Goal: Task Accomplishment & Management: Use online tool/utility

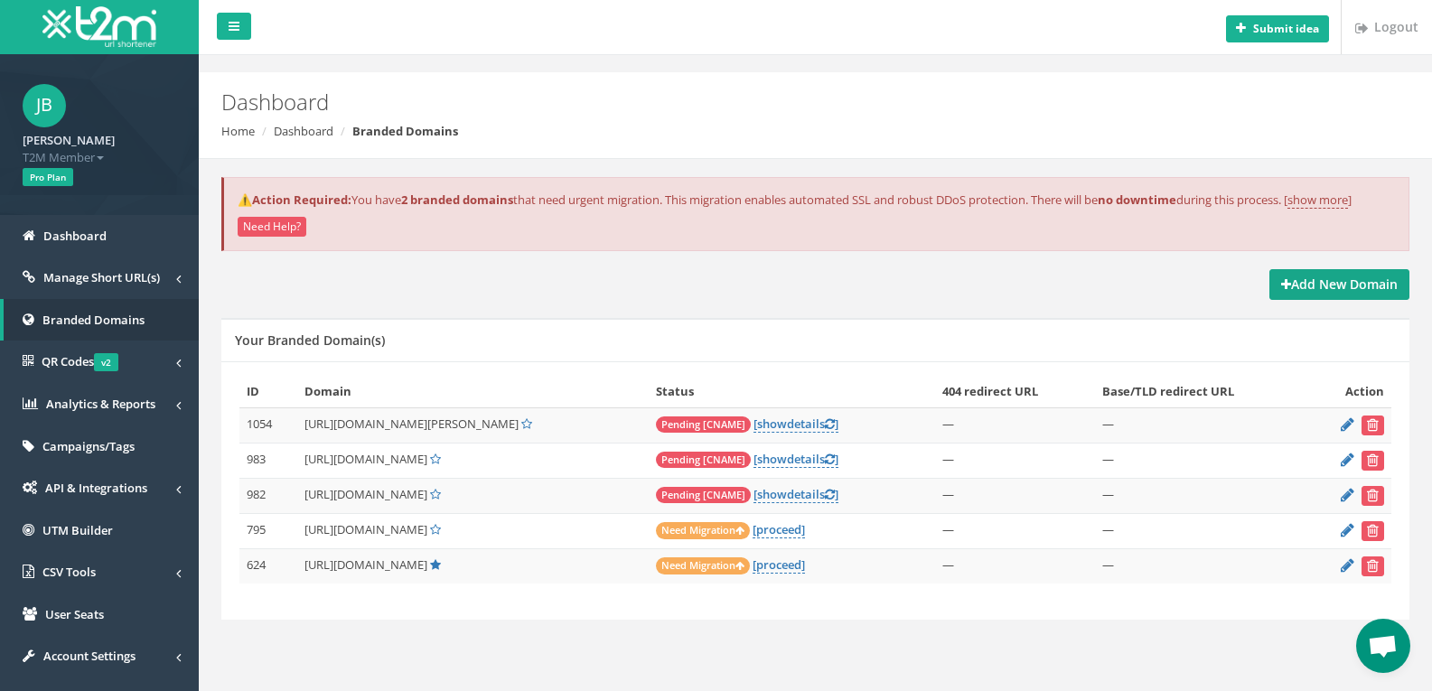
click at [1321, 283] on strong "Add New Domain" at bounding box center [1339, 283] width 117 height 17
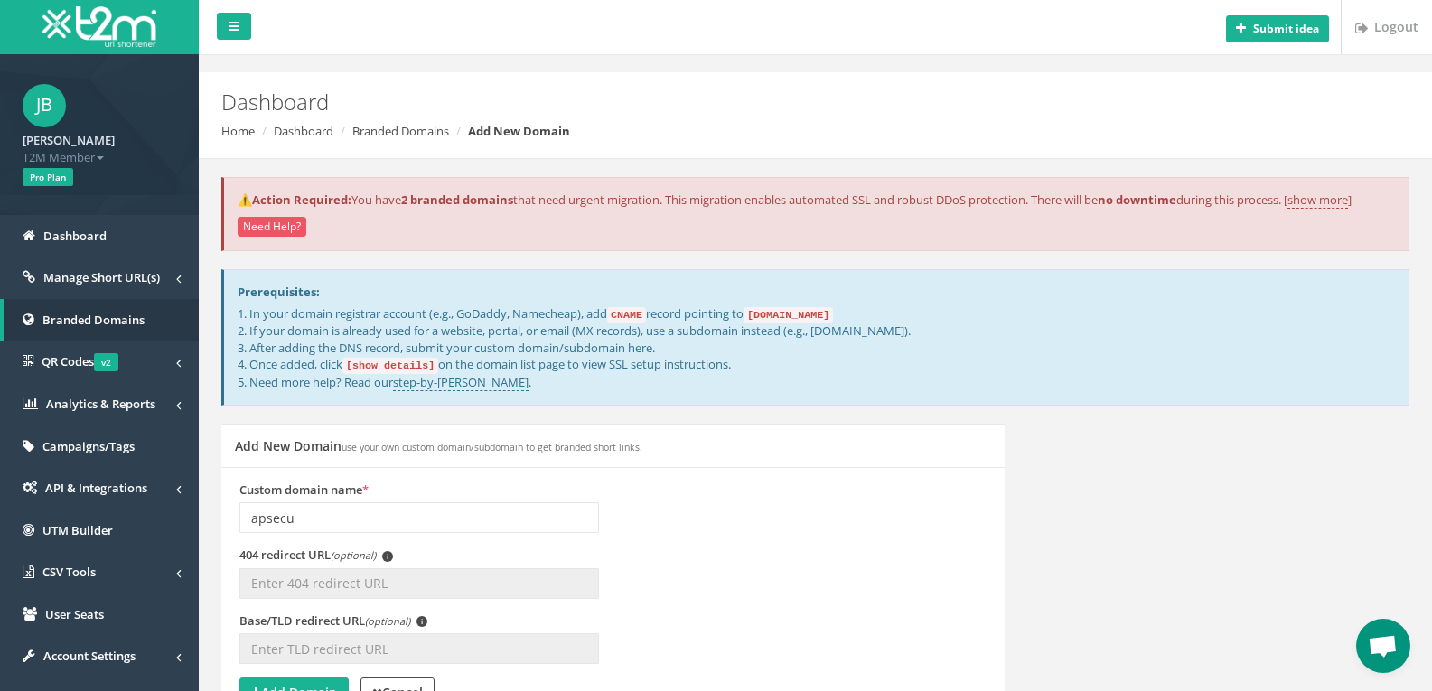
type input "[DOMAIN_NAME]"
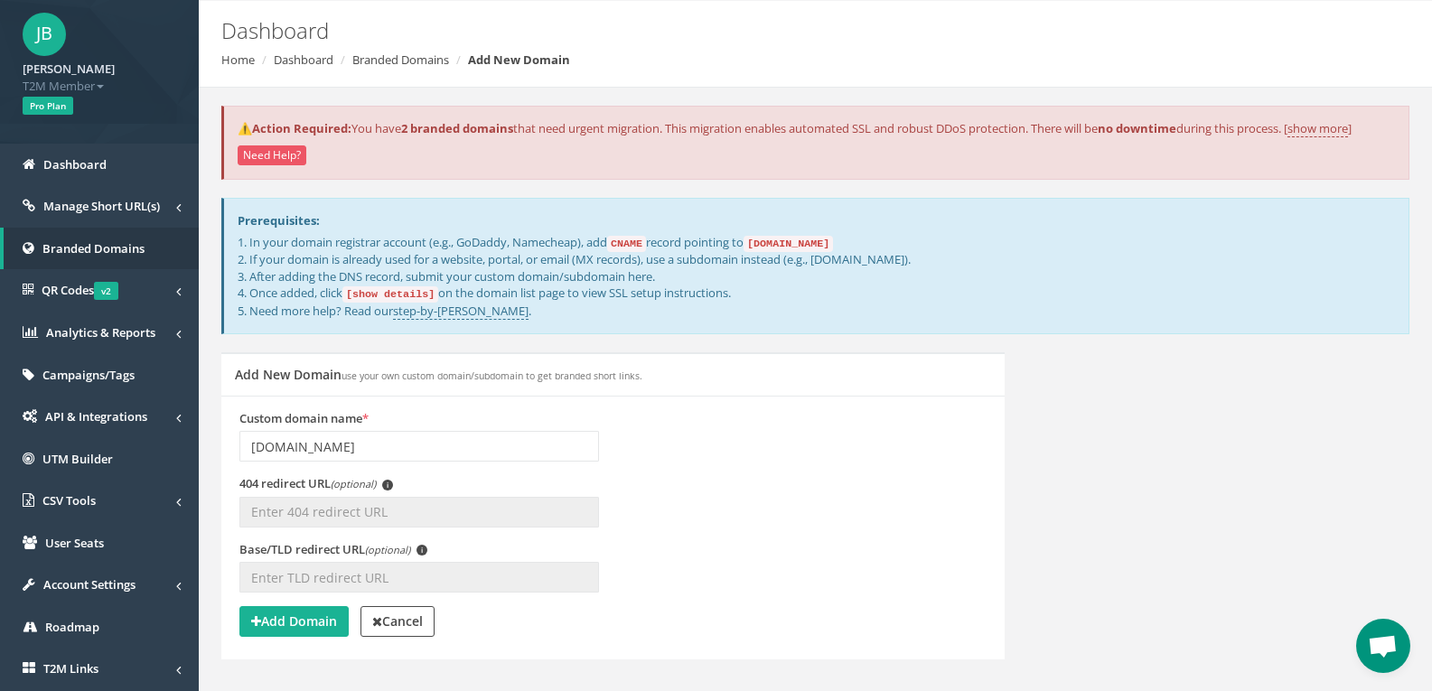
scroll to position [163, 0]
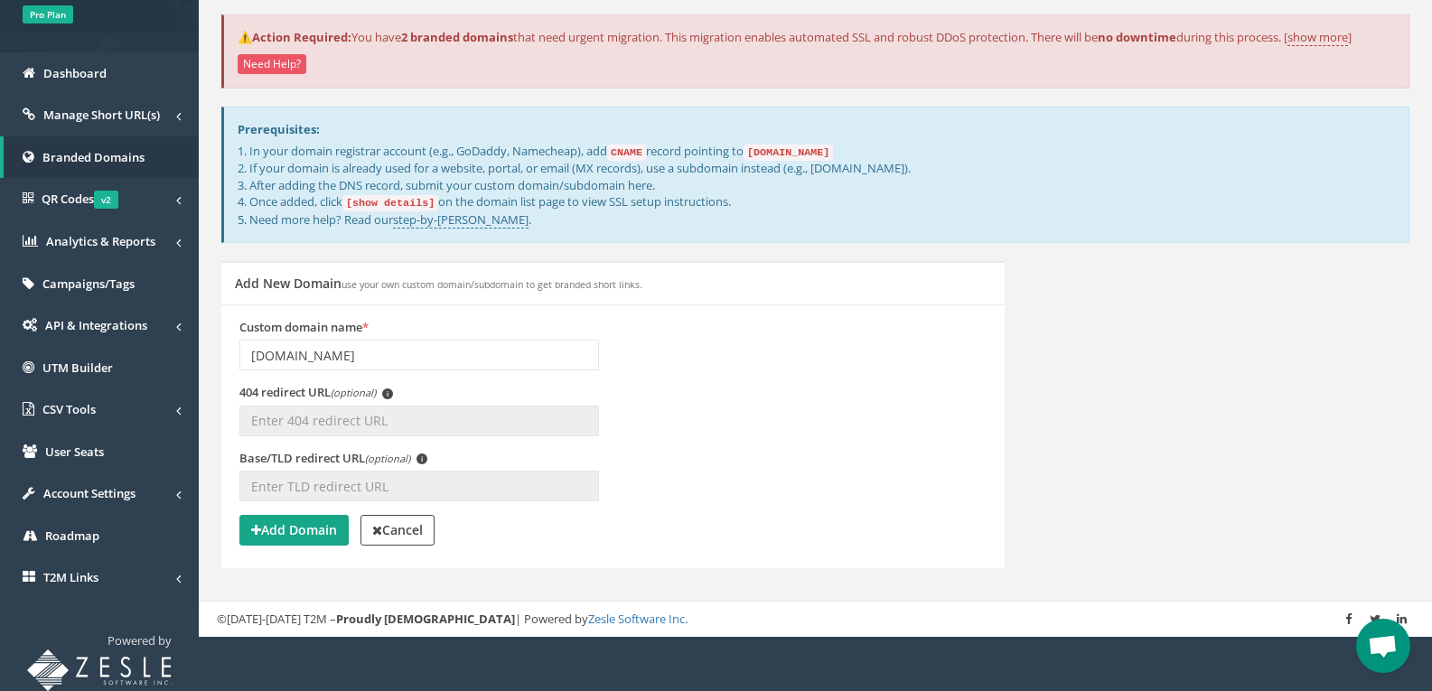
click at [299, 527] on strong "Add Domain" at bounding box center [294, 529] width 86 height 17
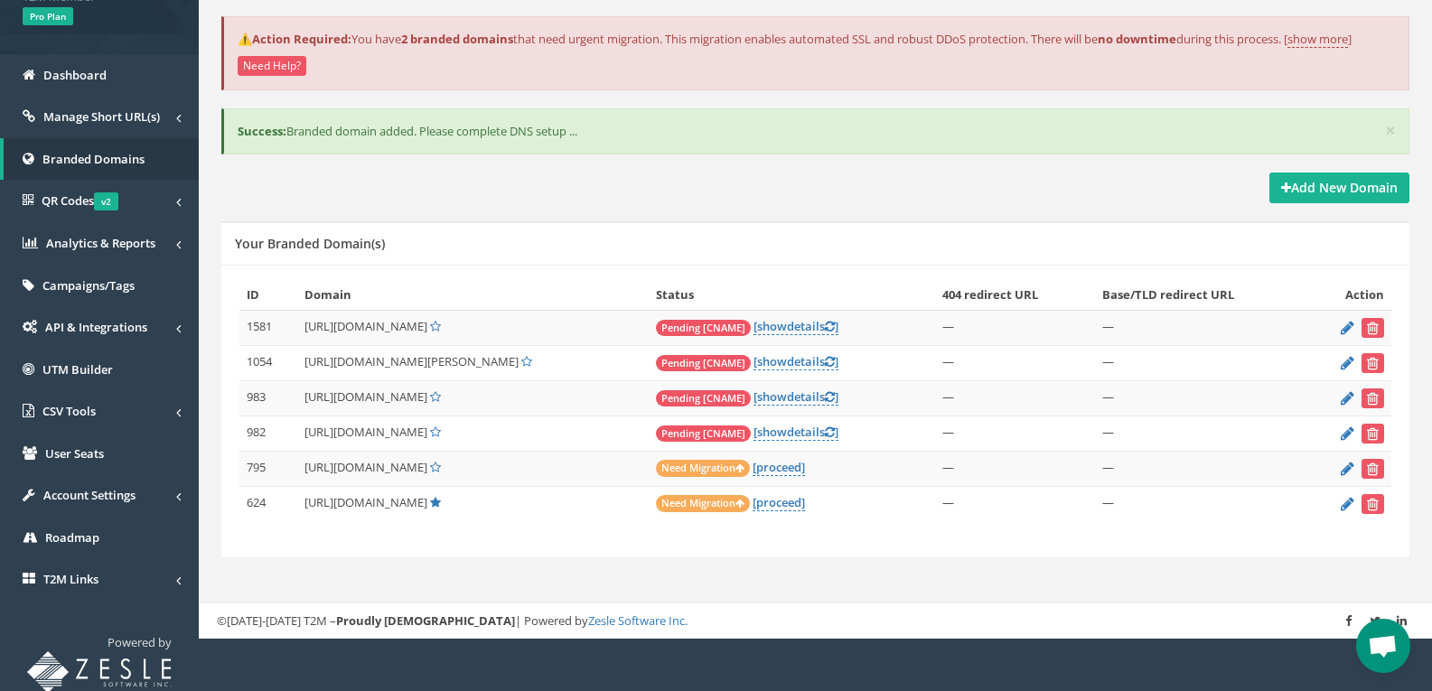
scroll to position [163, 0]
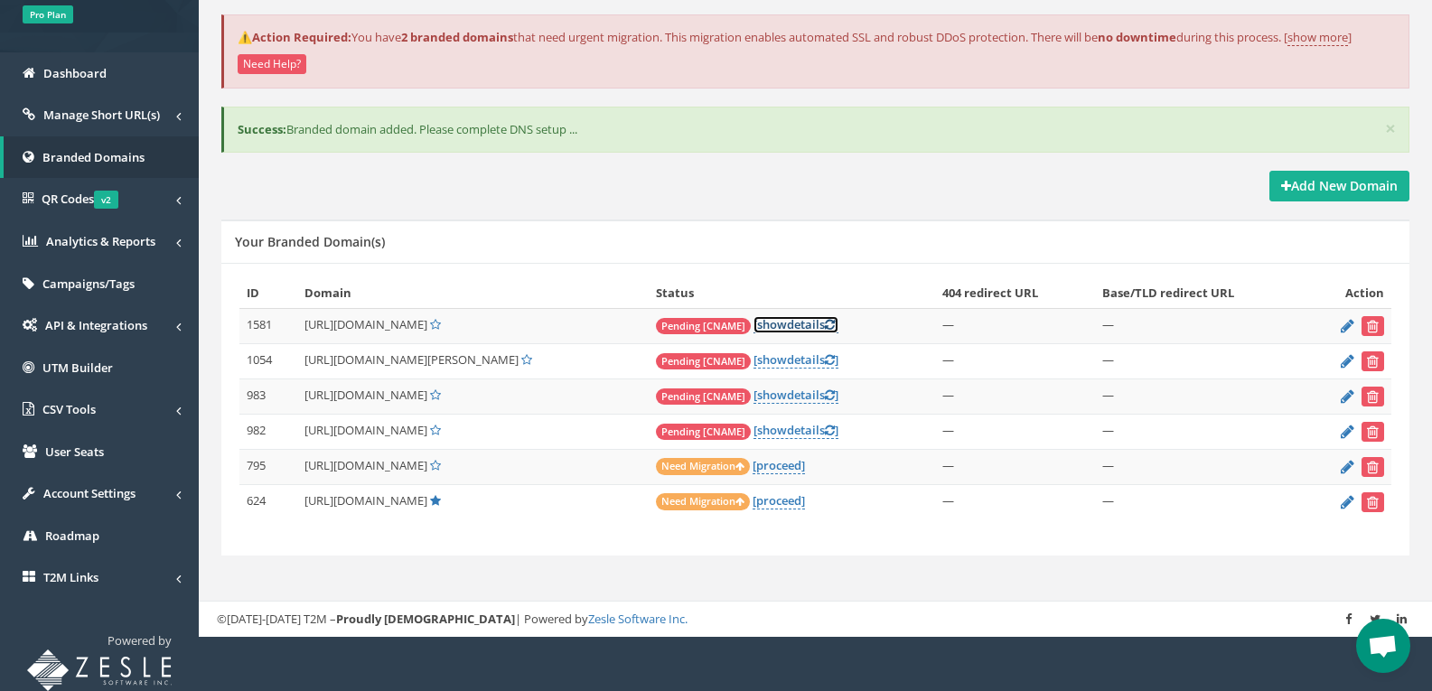
click at [768, 323] on link "[ show details ]" at bounding box center [795, 324] width 85 height 17
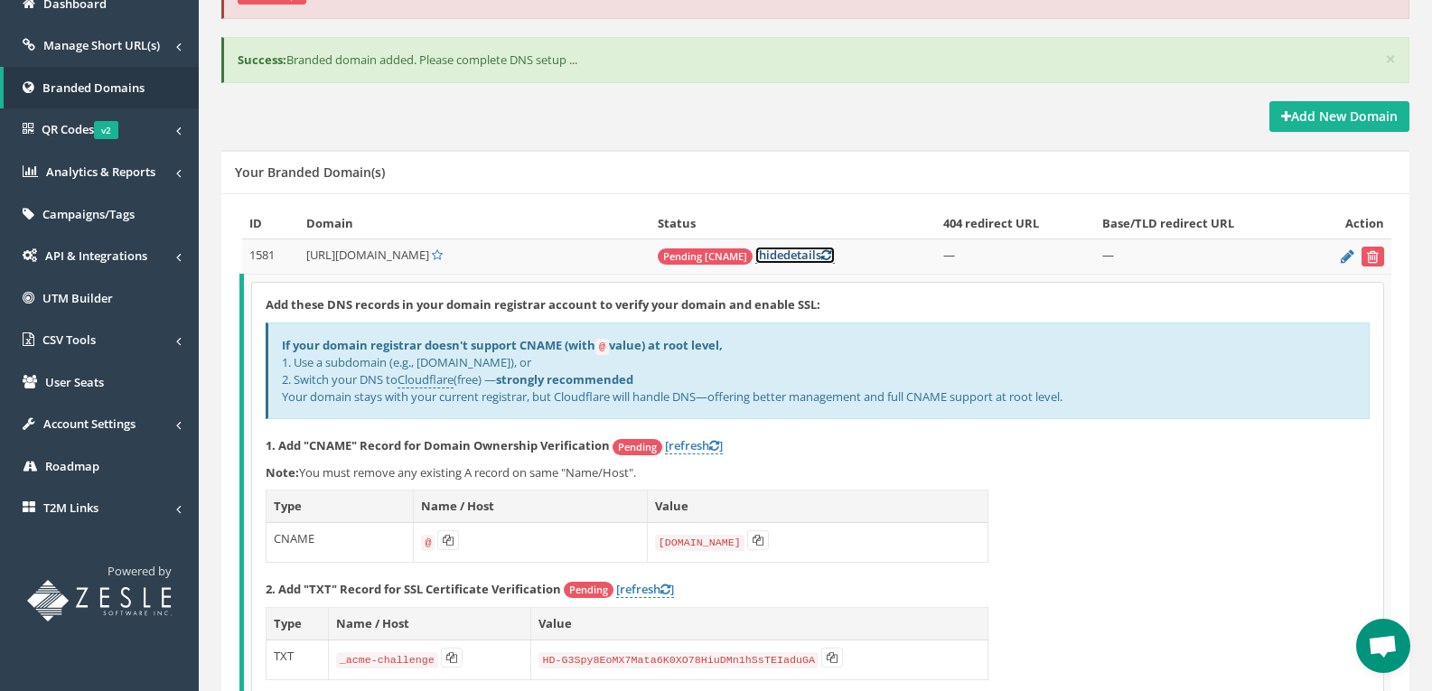
scroll to position [434, 0]
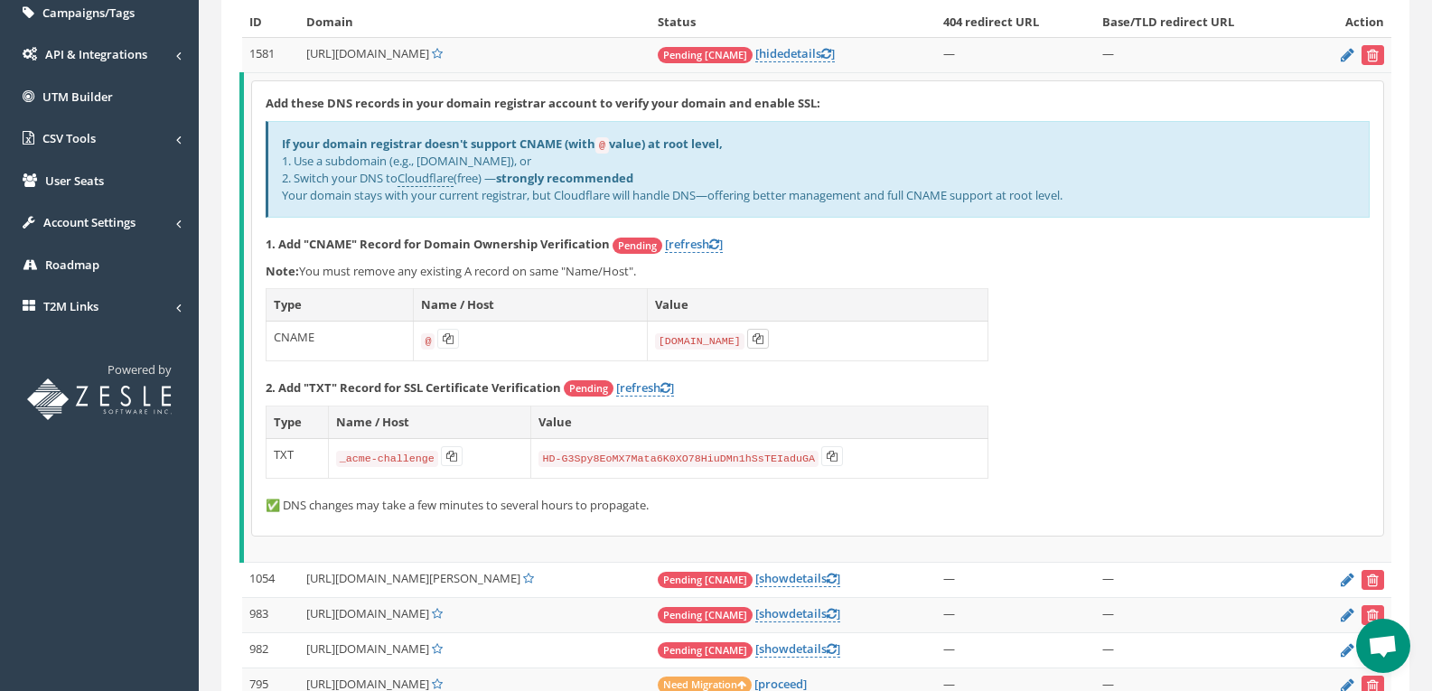
click at [756, 334] on icon at bounding box center [757, 338] width 11 height 11
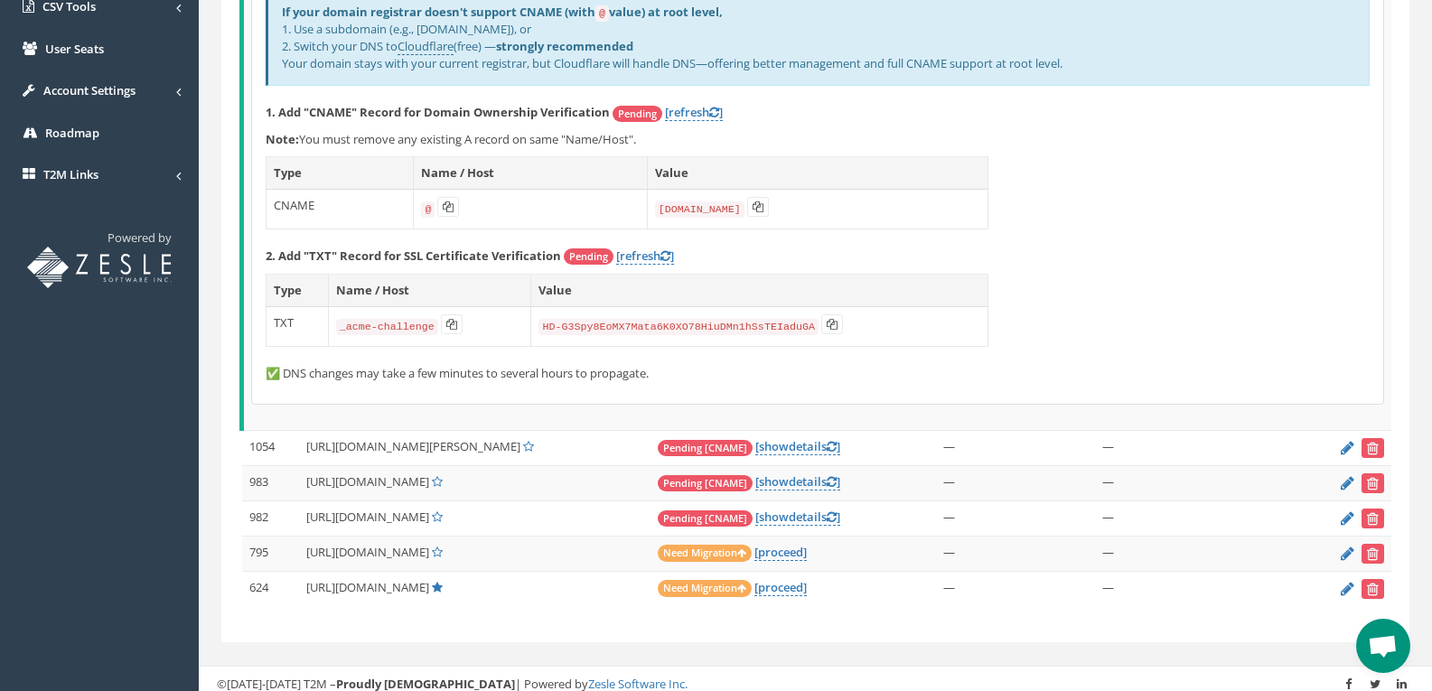
scroll to position [574, 0]
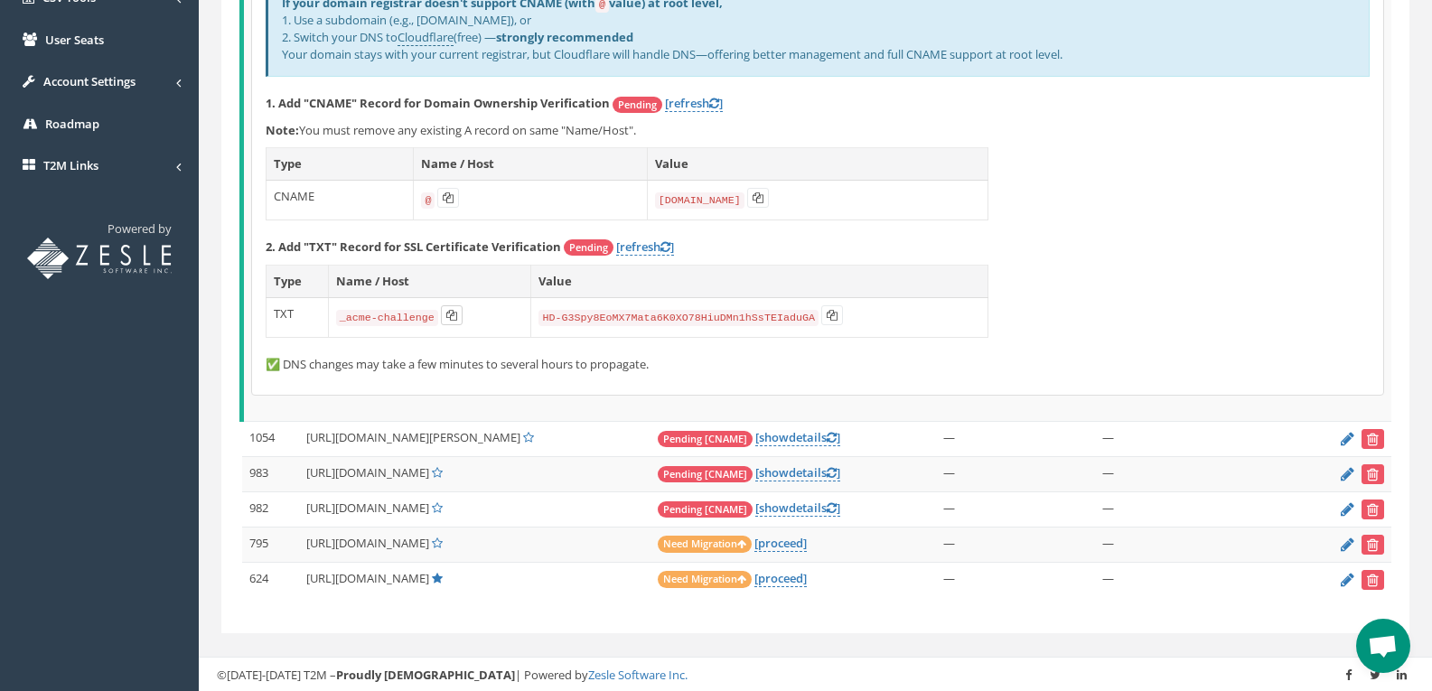
click at [446, 314] on icon at bounding box center [451, 315] width 11 height 11
click at [826, 311] on icon at bounding box center [831, 315] width 11 height 11
click at [719, 100] on icon at bounding box center [714, 104] width 10 height 12
click at [651, 244] on link "[refresh ]" at bounding box center [645, 246] width 58 height 17
click at [694, 100] on link "[refresh ]" at bounding box center [694, 103] width 58 height 17
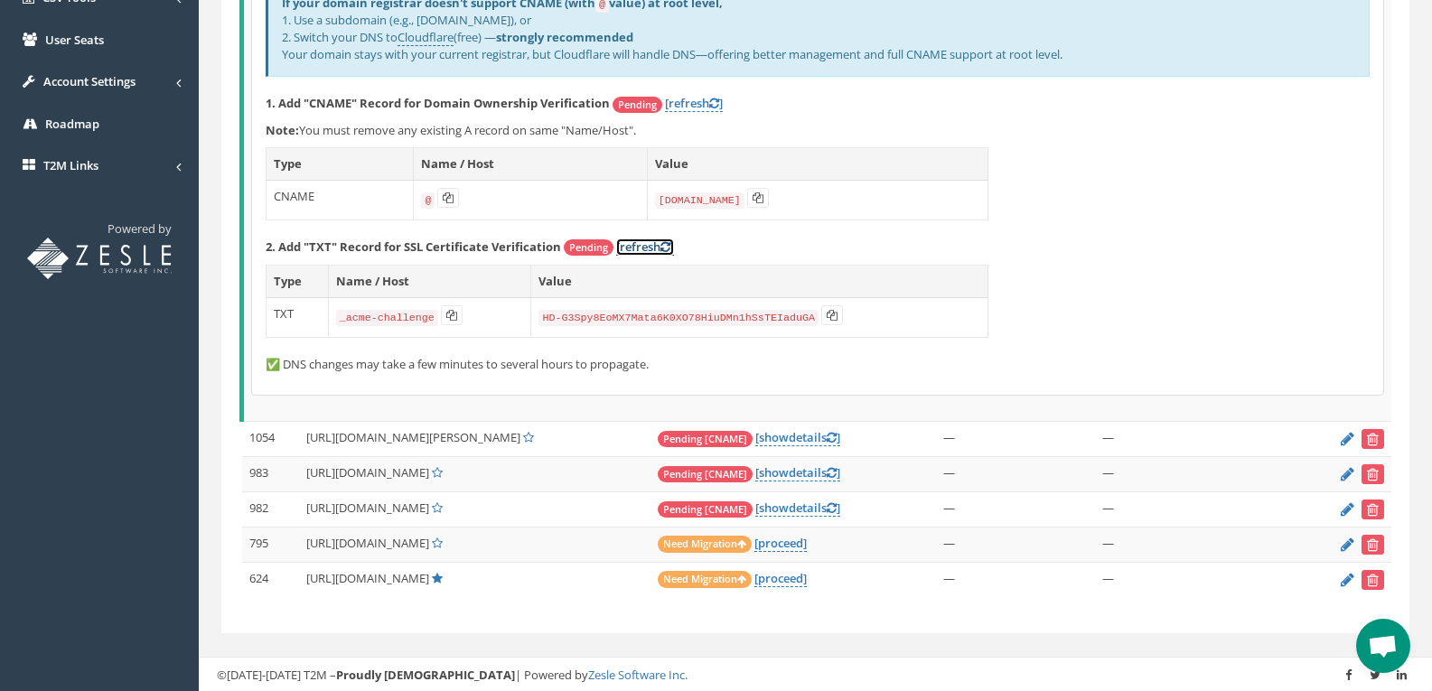
click at [653, 239] on link "[refresh ]" at bounding box center [645, 246] width 58 height 17
click at [688, 101] on link "[refresh ]" at bounding box center [694, 103] width 58 height 17
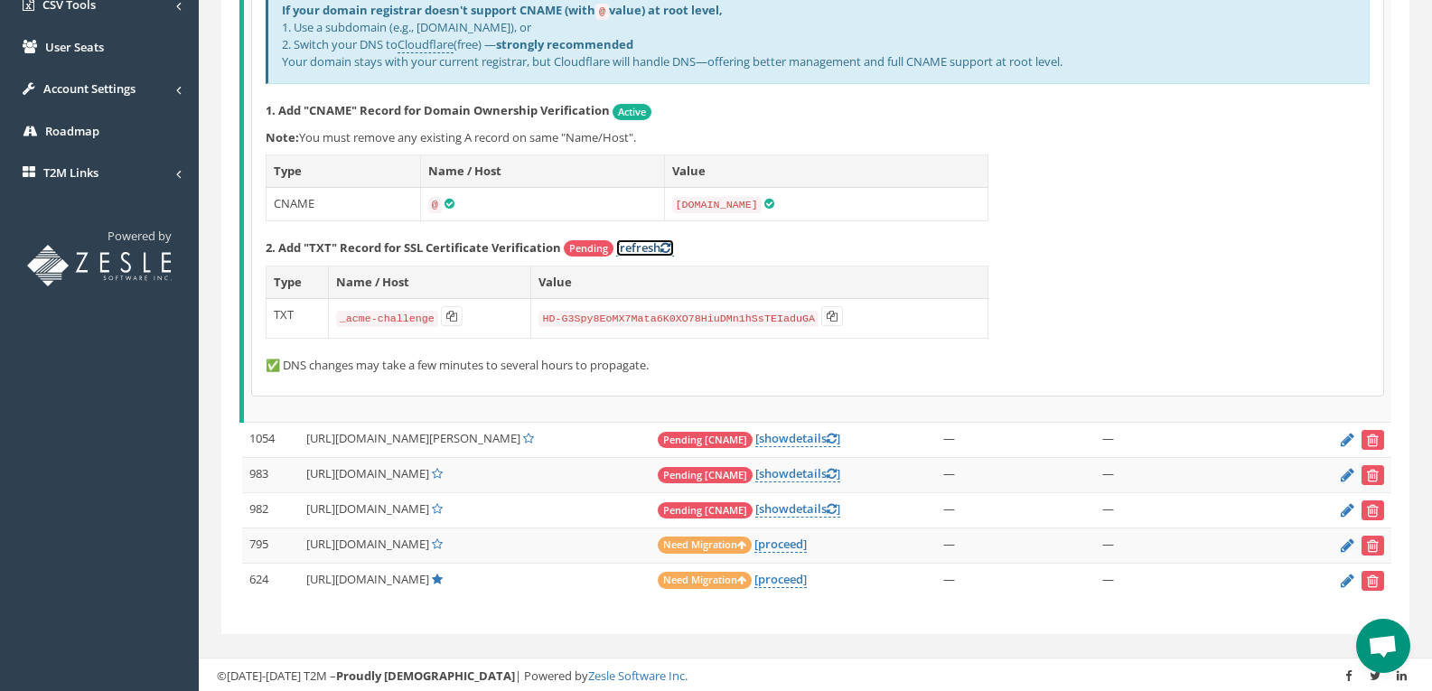
click at [656, 246] on link "[refresh ]" at bounding box center [645, 247] width 58 height 17
click at [643, 247] on link "[refresh ]" at bounding box center [645, 247] width 58 height 17
click at [647, 247] on link "[refresh ]" at bounding box center [645, 247] width 58 height 17
click at [662, 244] on link "[refresh ]" at bounding box center [645, 247] width 58 height 17
click at [642, 245] on link "[refresh ]" at bounding box center [645, 247] width 58 height 17
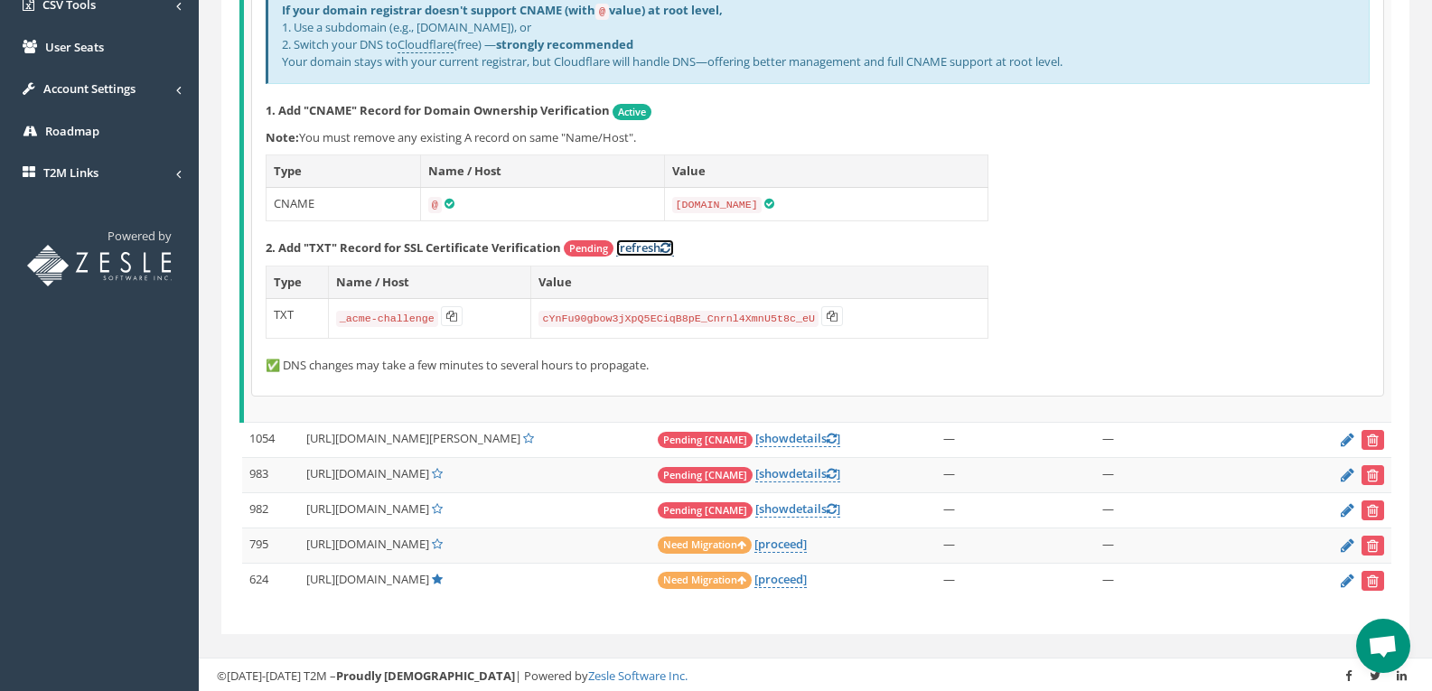
click at [639, 245] on link "[refresh ]" at bounding box center [645, 247] width 58 height 17
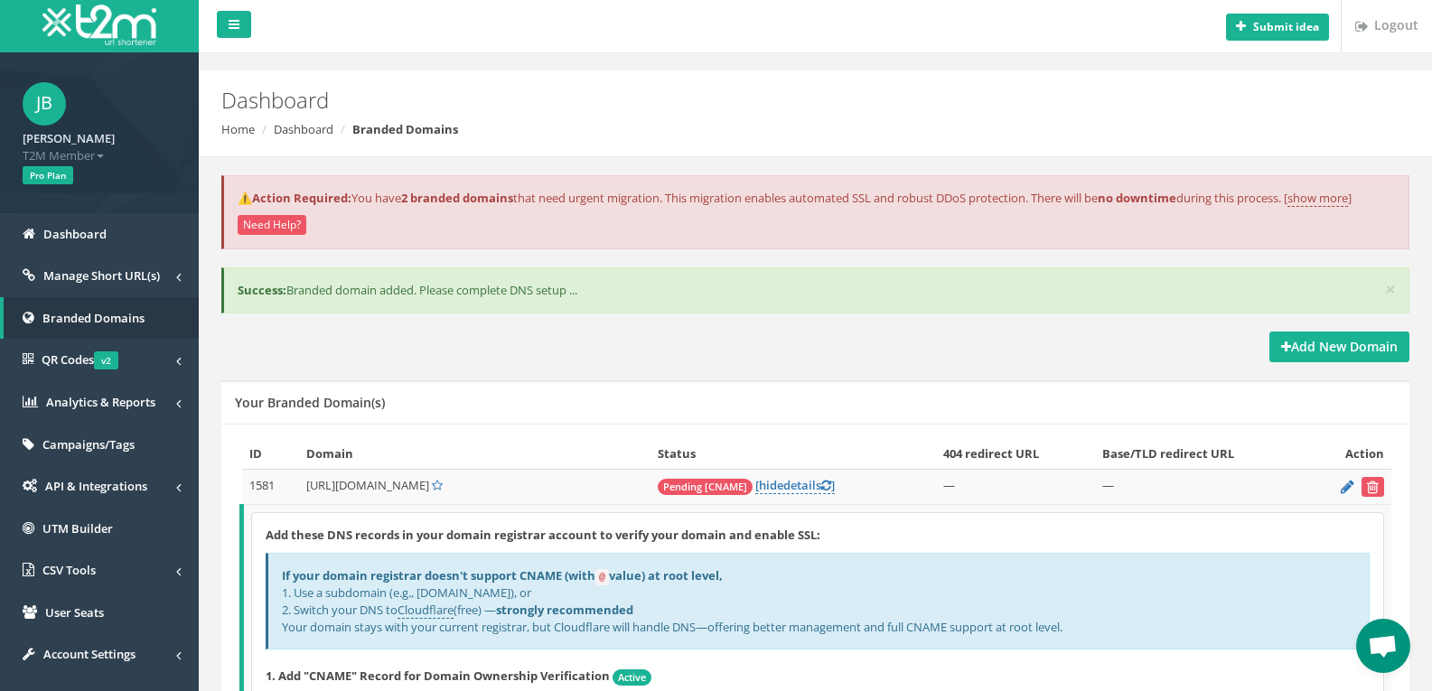
scroll to position [0, 0]
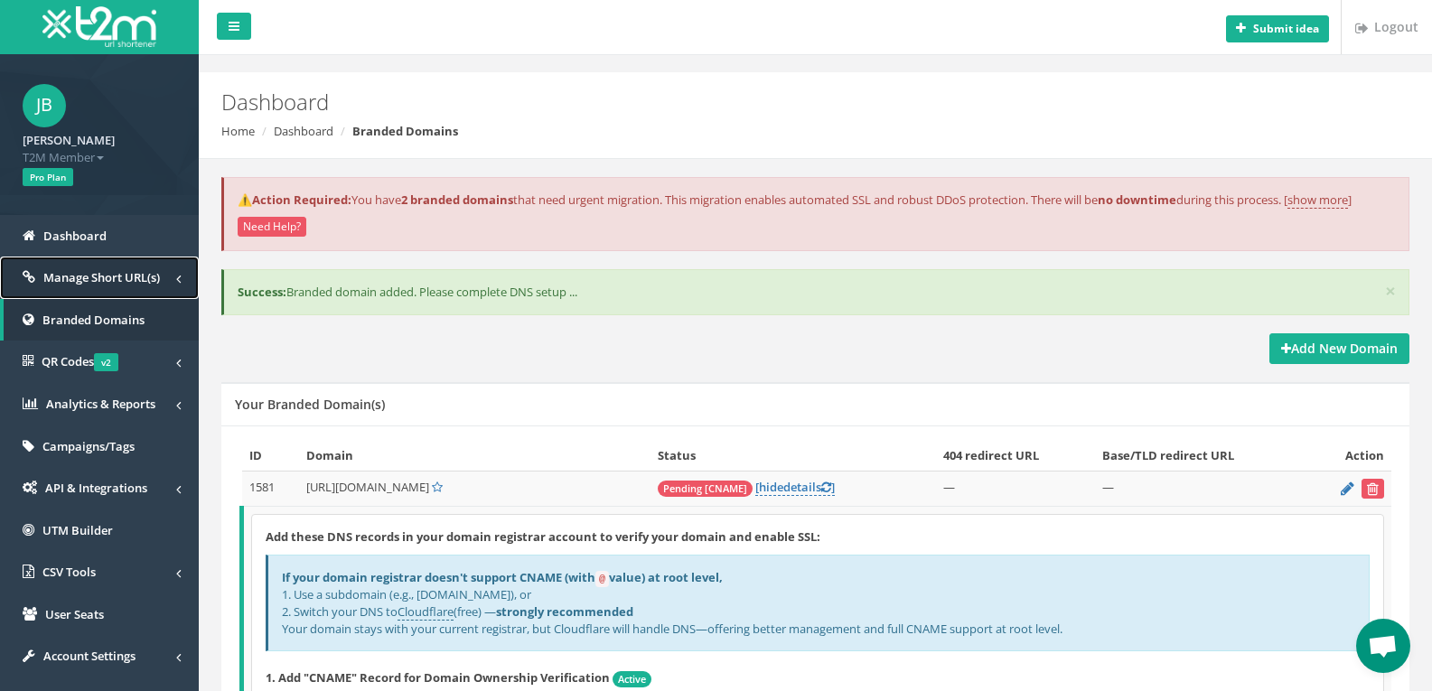
click at [176, 274] on span at bounding box center [178, 278] width 5 height 19
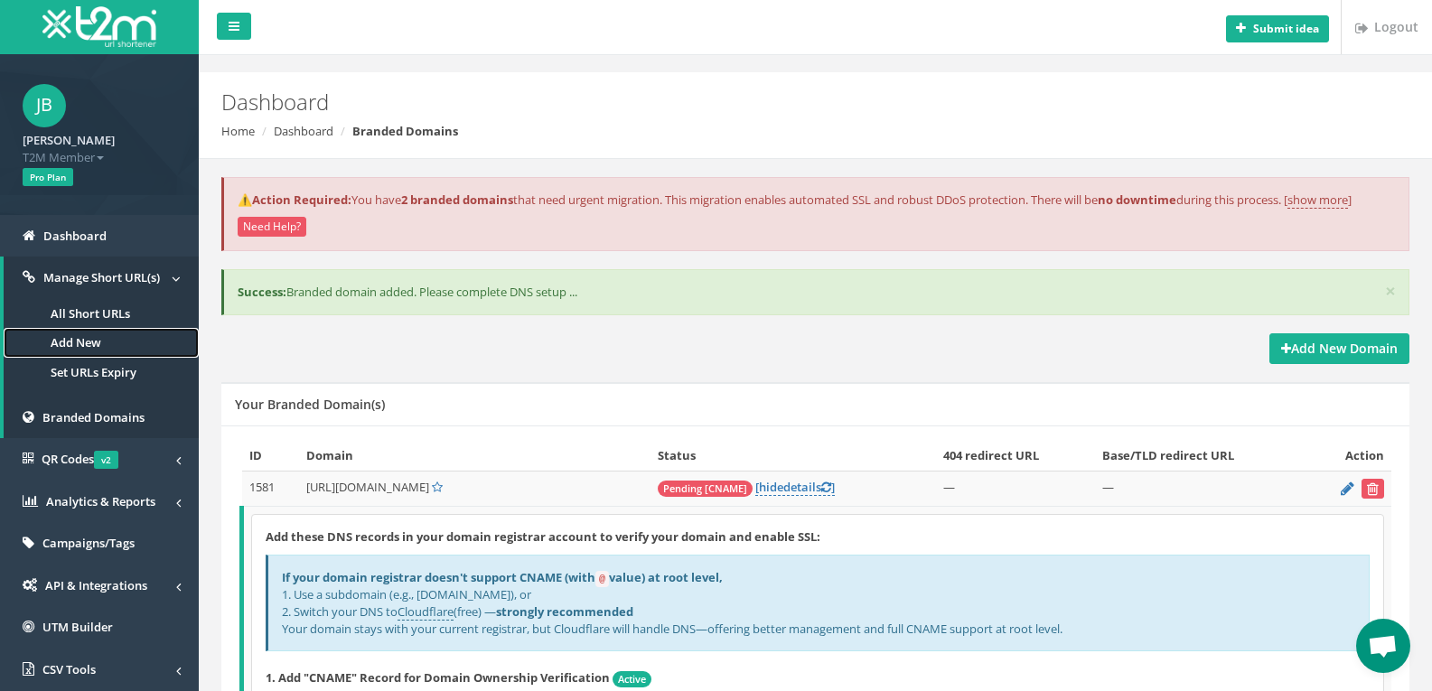
click at [89, 338] on link "Add New" at bounding box center [101, 343] width 195 height 30
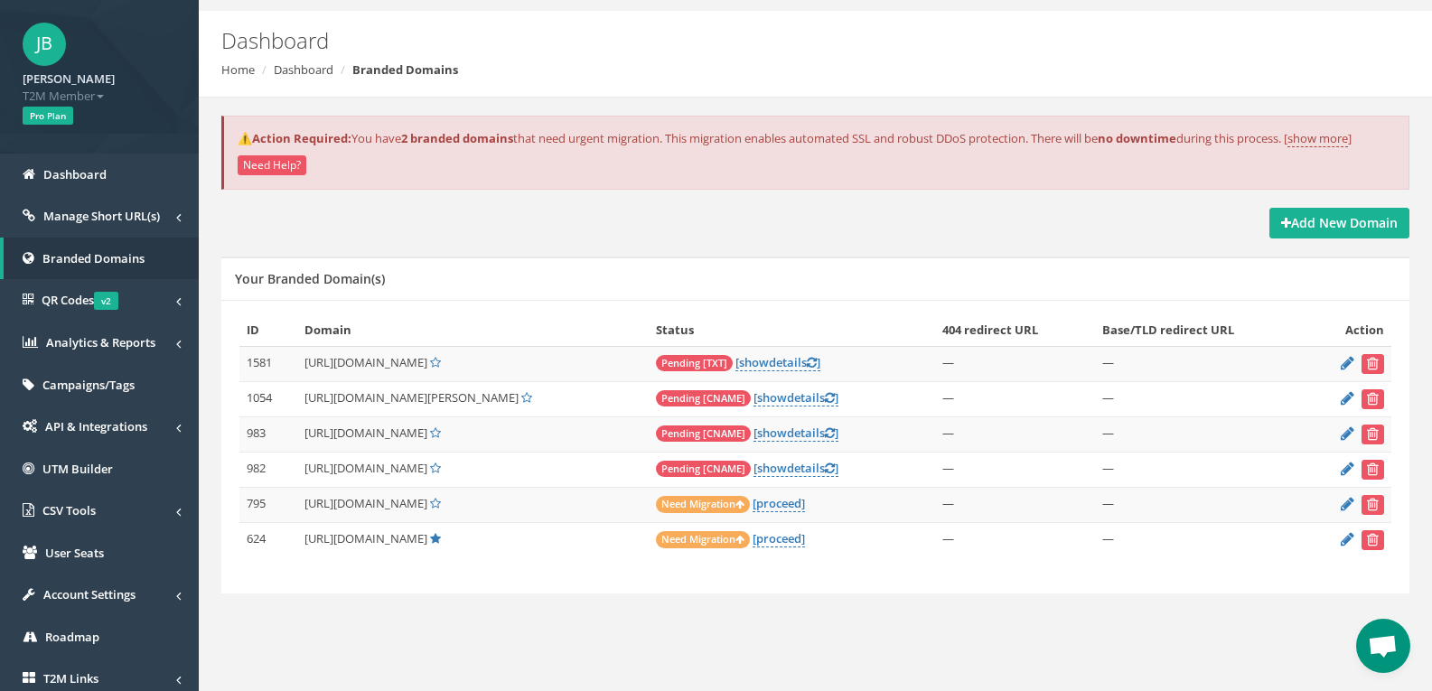
scroll to position [163, 0]
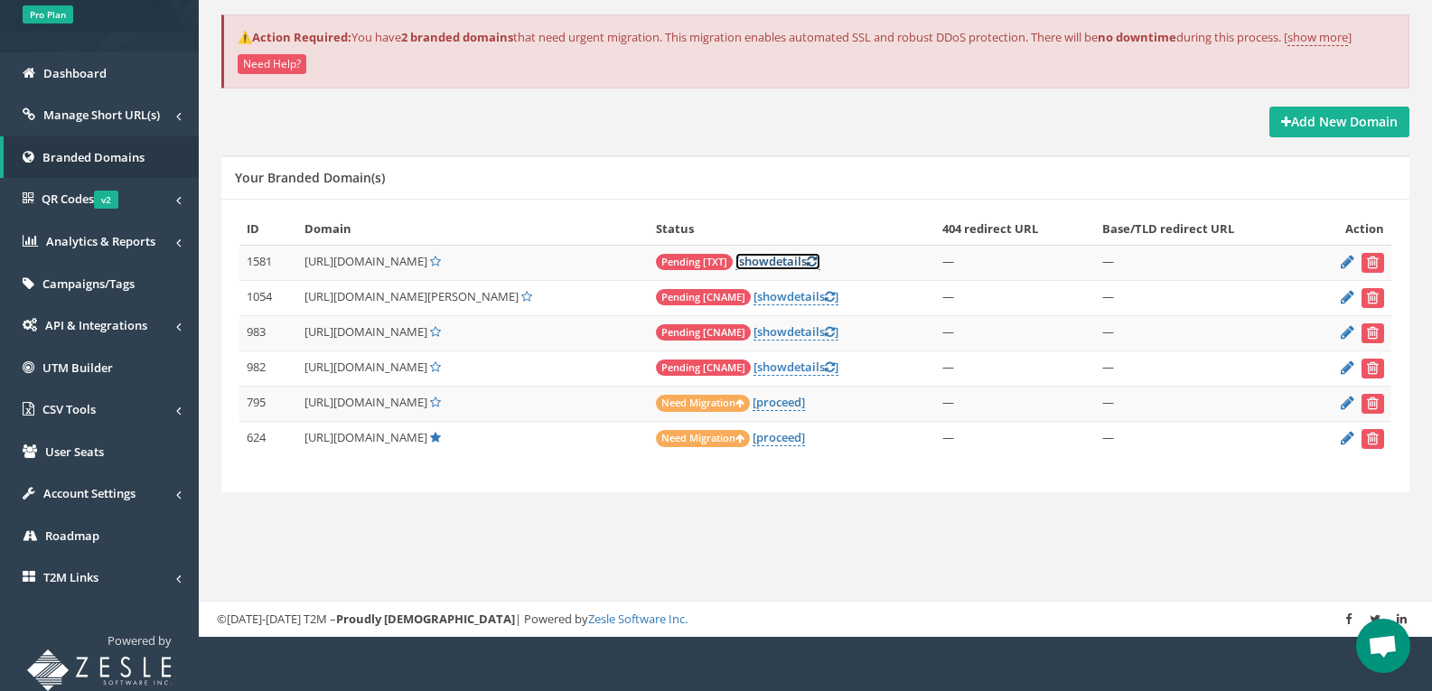
click at [757, 259] on link "[ show details ]" at bounding box center [777, 261] width 85 height 17
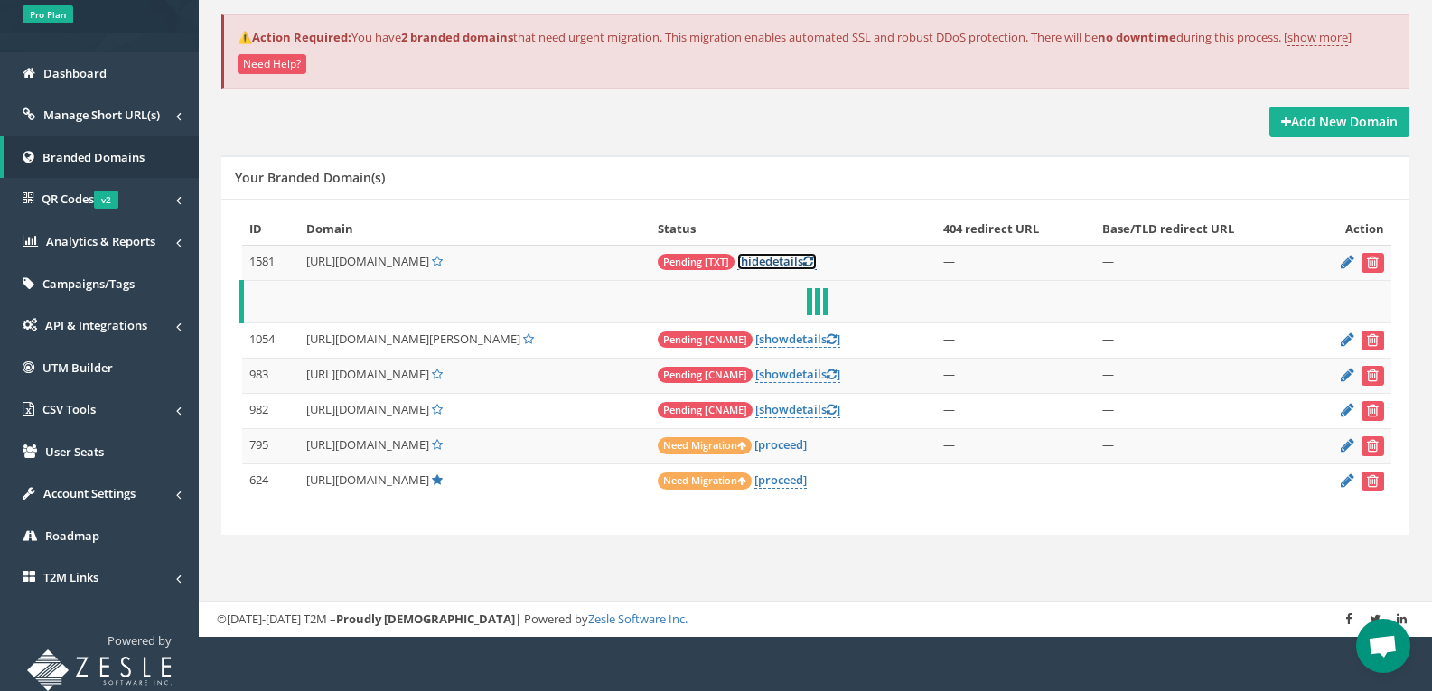
click at [803, 258] on icon at bounding box center [808, 262] width 10 height 12
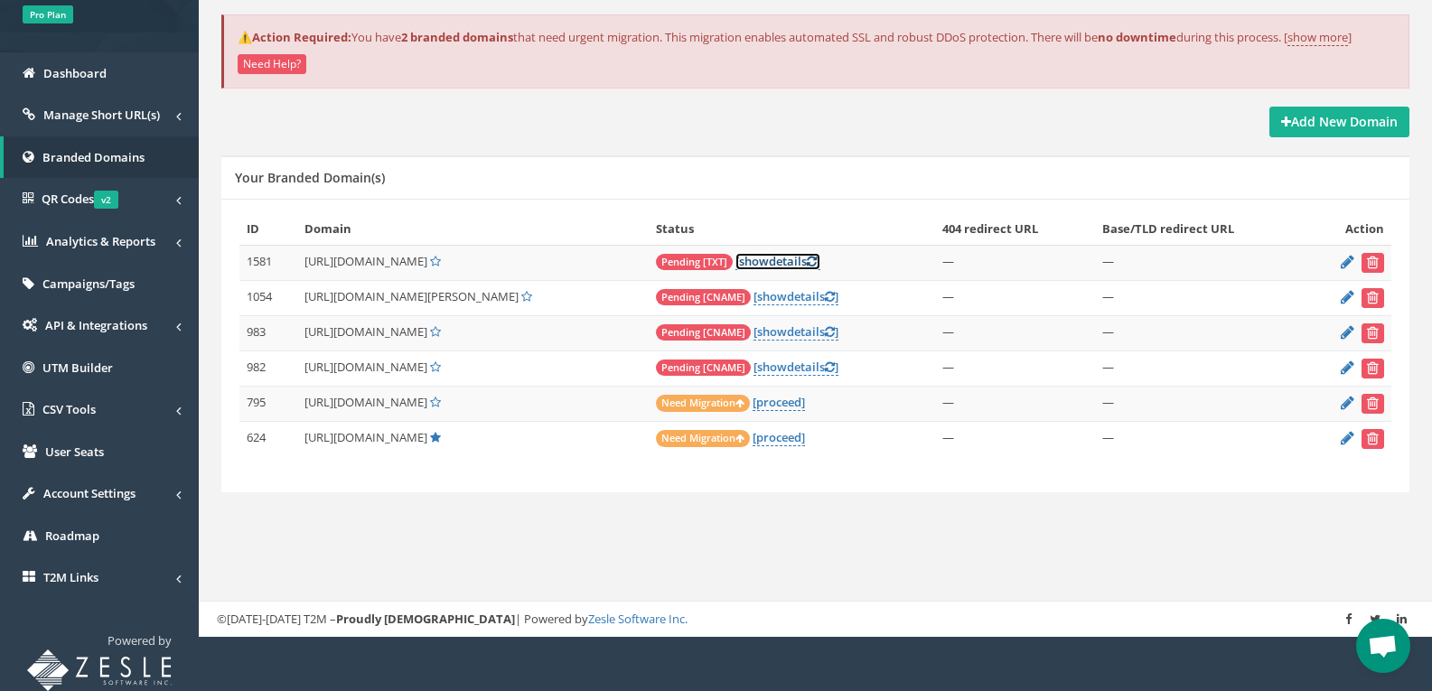
click at [758, 261] on link "[ show details ]" at bounding box center [777, 261] width 85 height 17
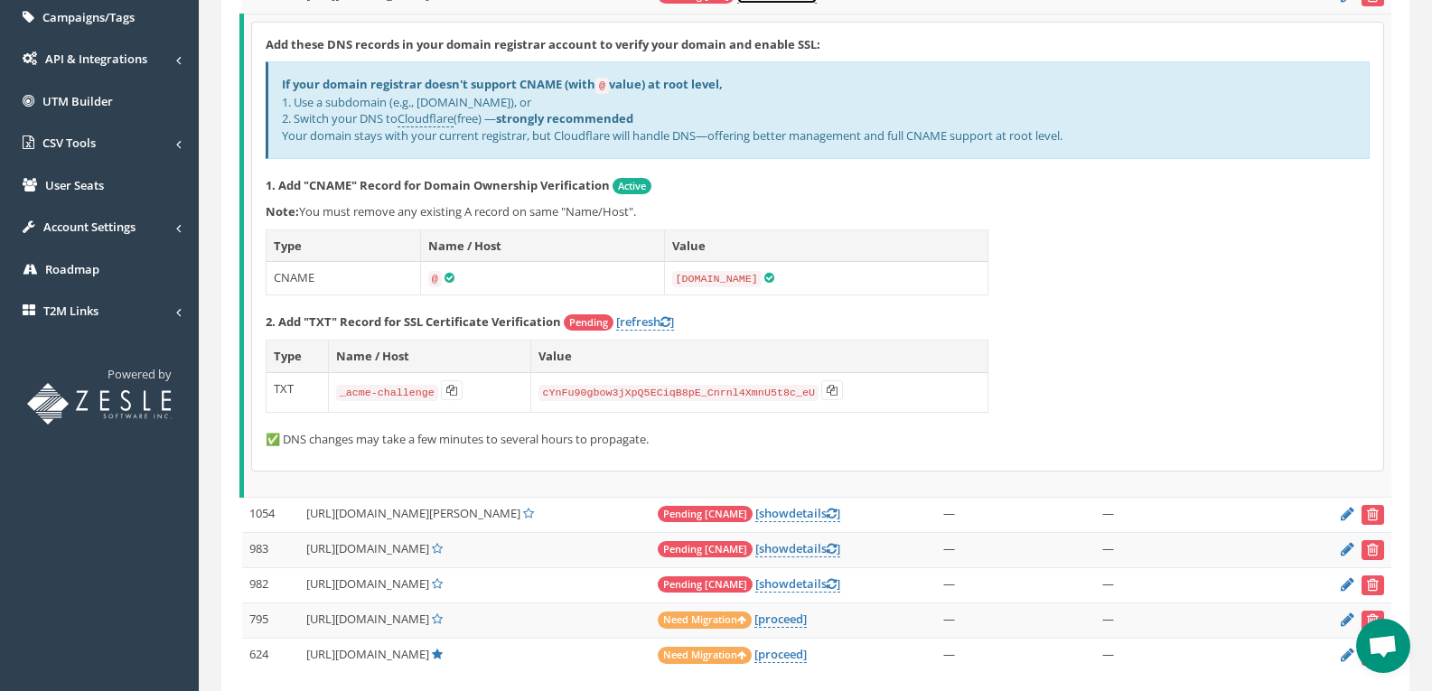
scroll to position [434, 0]
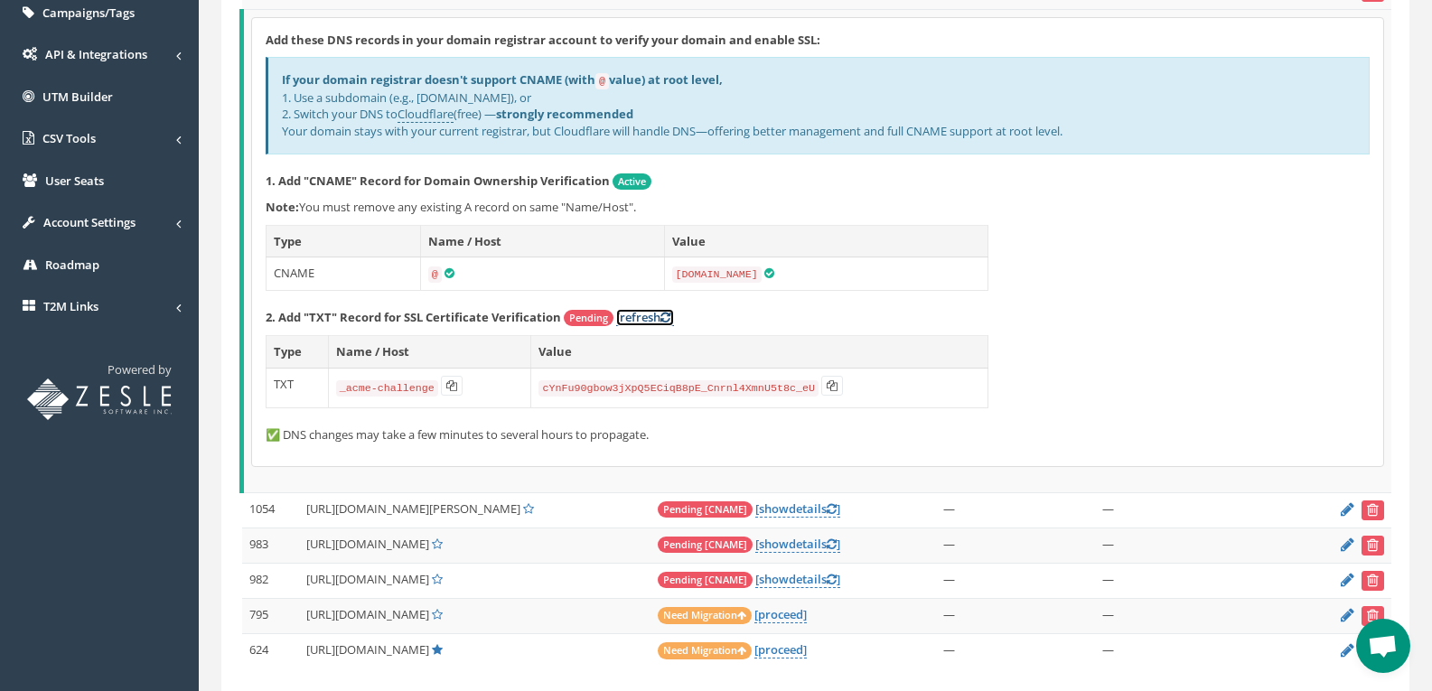
click at [646, 317] on link "[refresh ]" at bounding box center [645, 317] width 58 height 17
click at [670, 314] on icon at bounding box center [665, 318] width 10 height 12
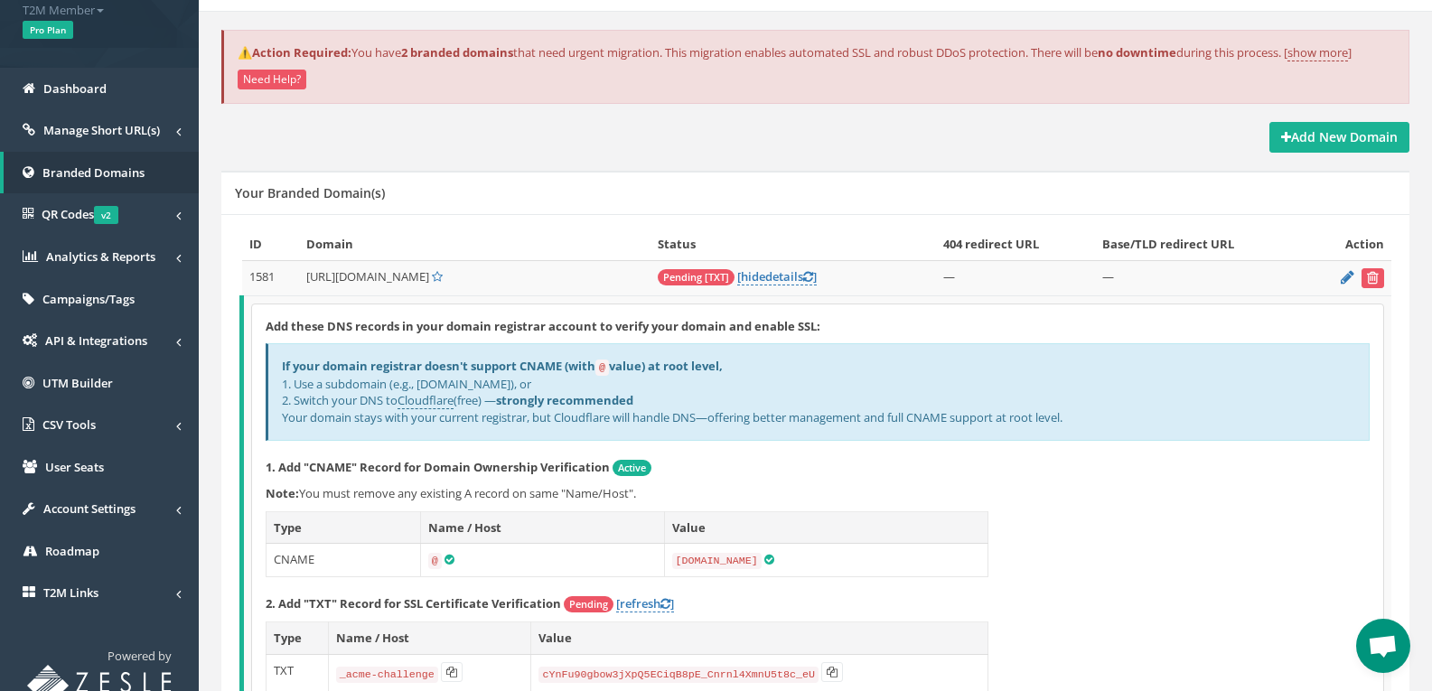
scroll to position [52, 0]
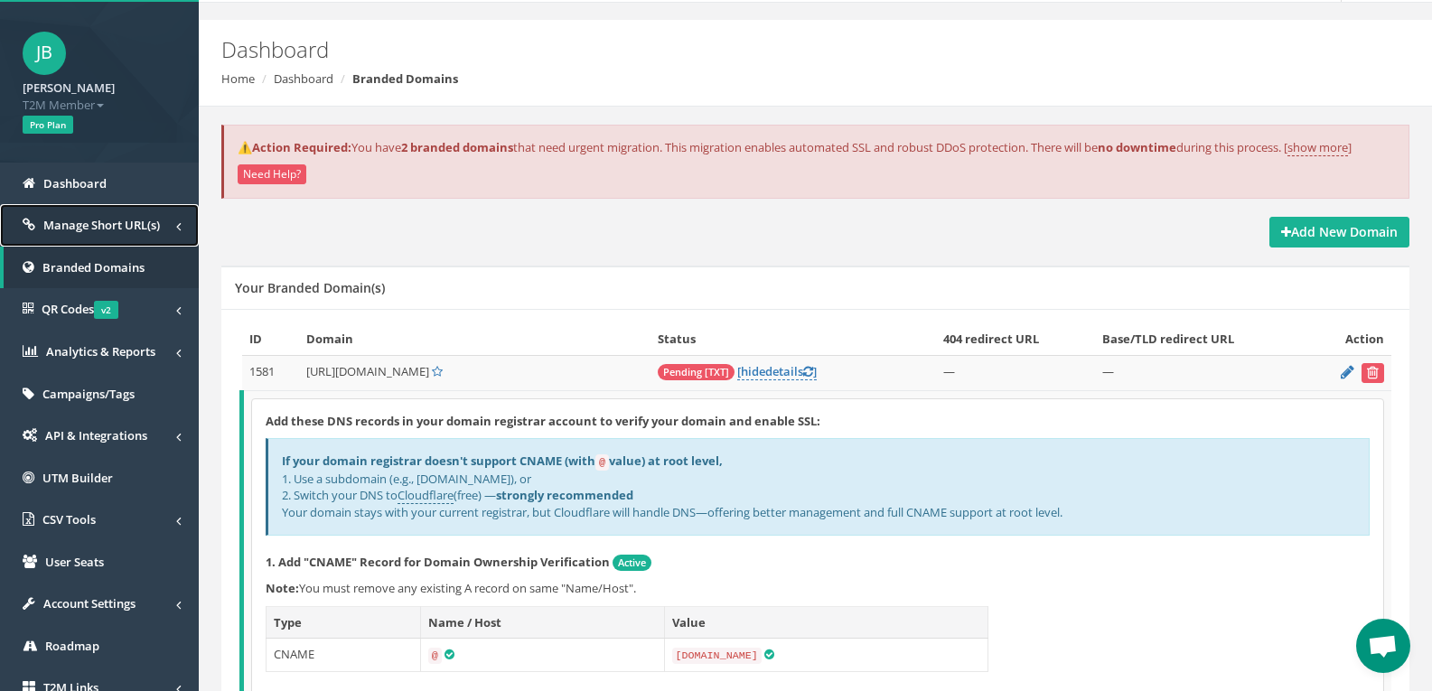
click at [118, 224] on span "Manage Short URL(s)" at bounding box center [101, 225] width 117 height 16
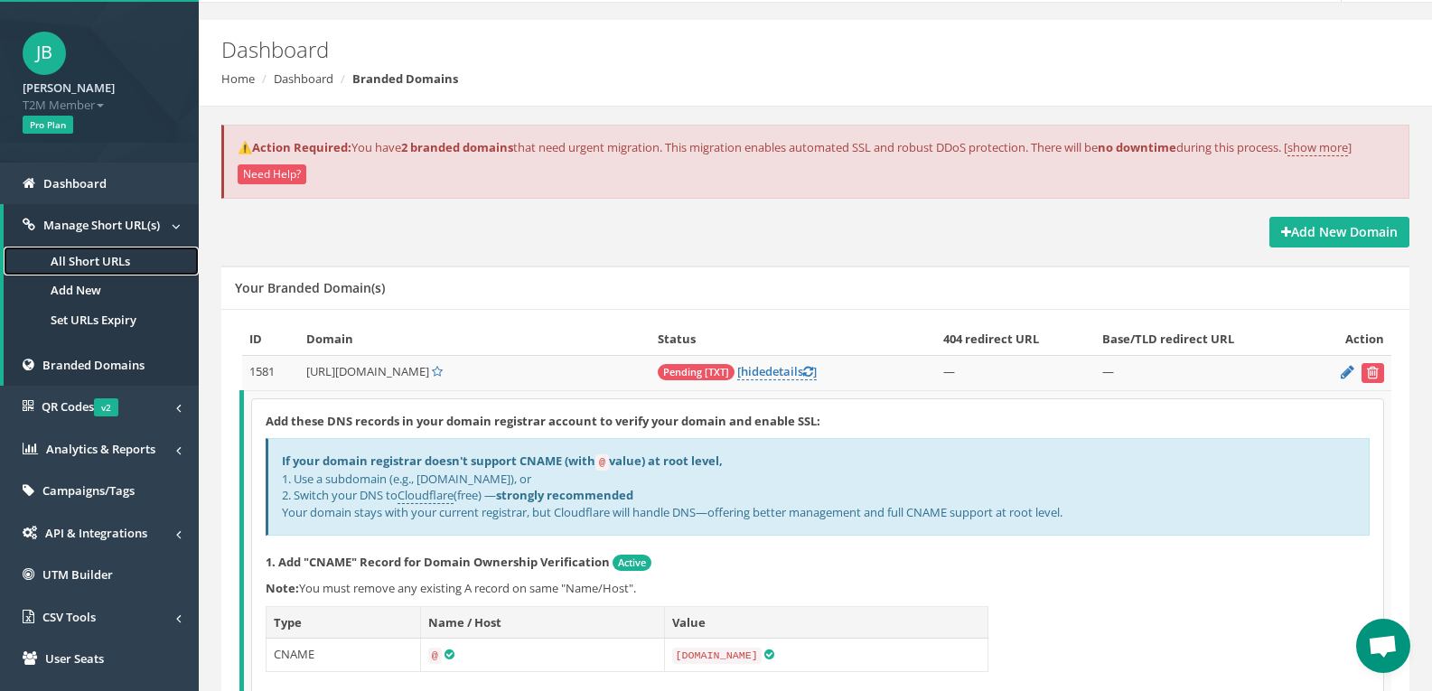
click at [83, 256] on link "All Short URLs" at bounding box center [101, 262] width 195 height 30
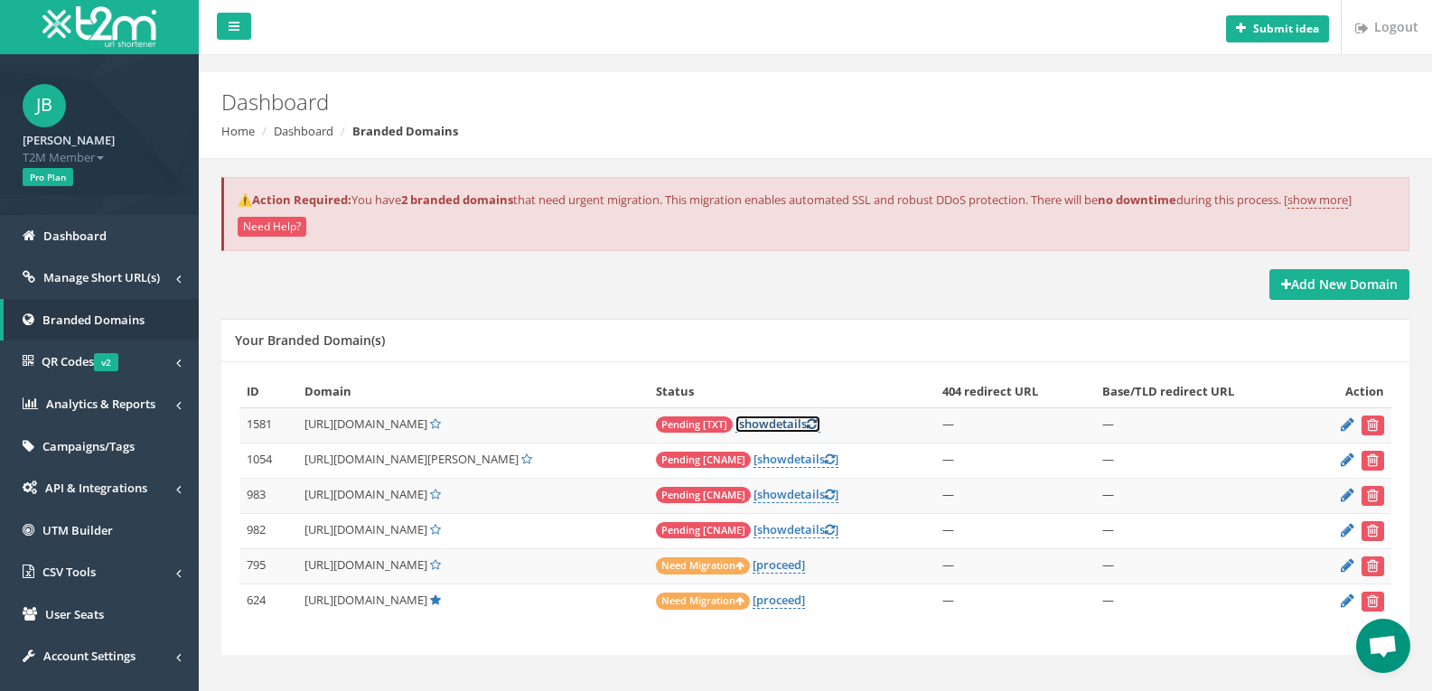
click at [765, 425] on link "[ show details ]" at bounding box center [777, 423] width 85 height 17
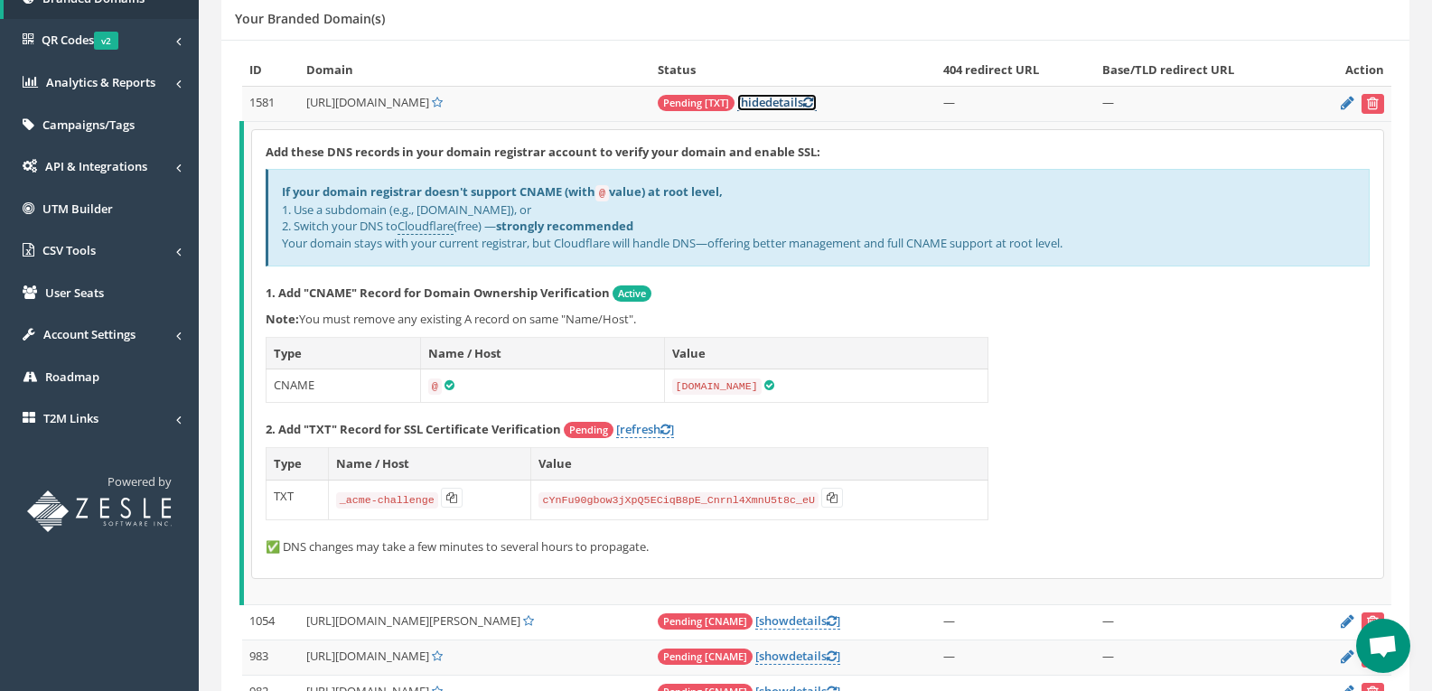
scroll to position [361, 0]
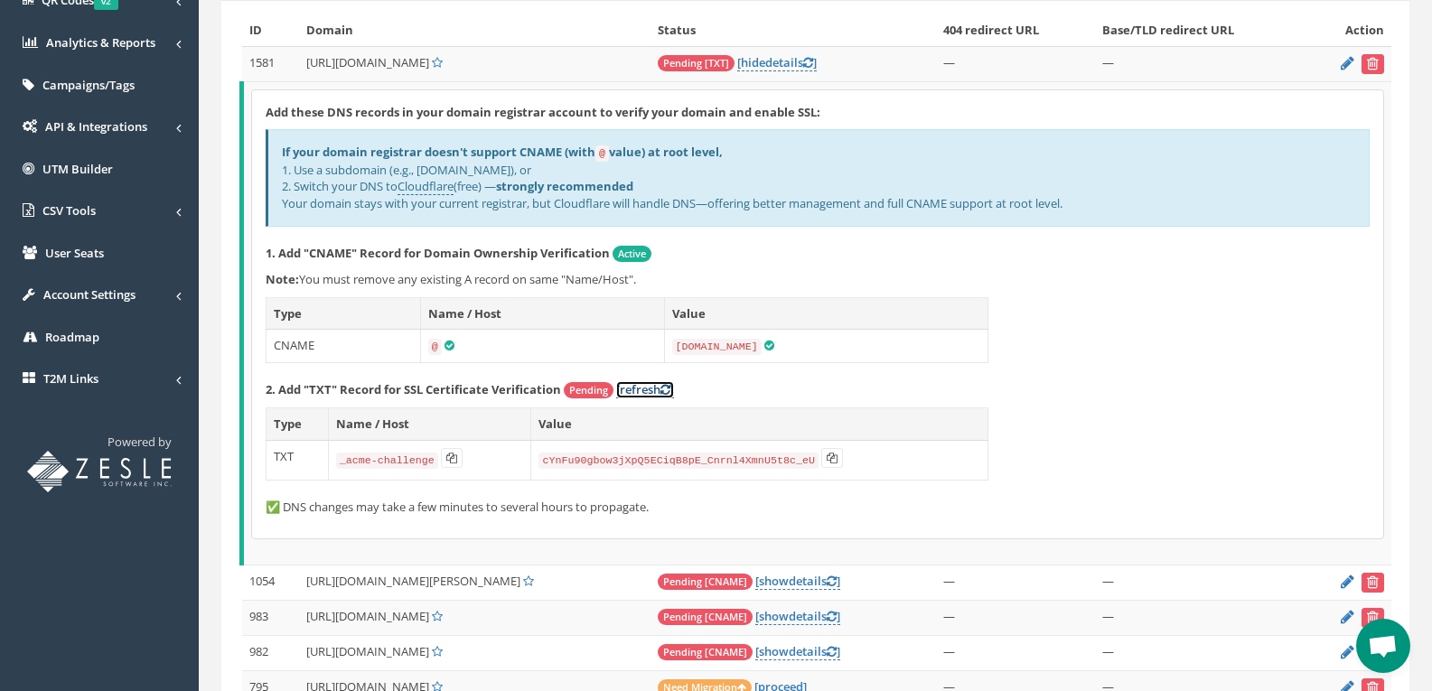
drag, startPoint x: 639, startPoint y: 387, endPoint x: 663, endPoint y: 387, distance: 23.5
click at [639, 387] on link "[refresh ]" at bounding box center [645, 389] width 58 height 17
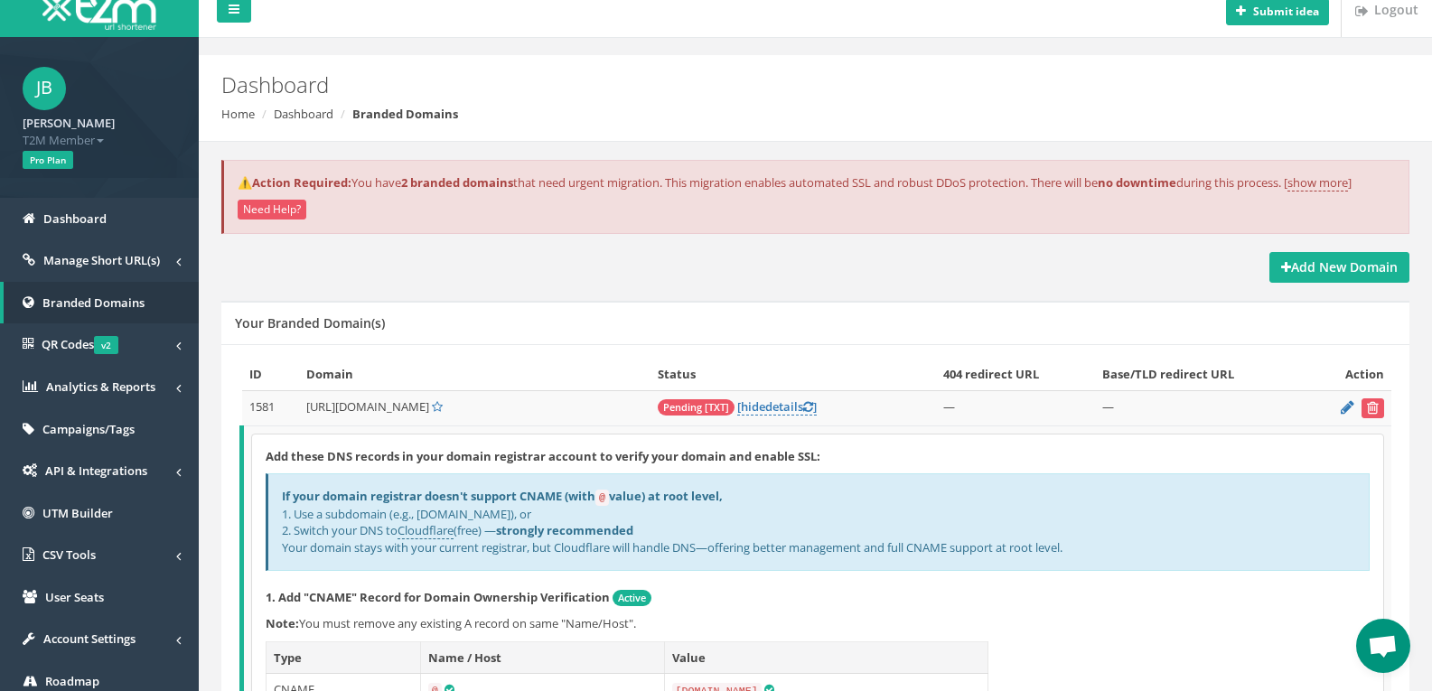
scroll to position [0, 0]
